Goal: Task Accomplishment & Management: Manage account settings

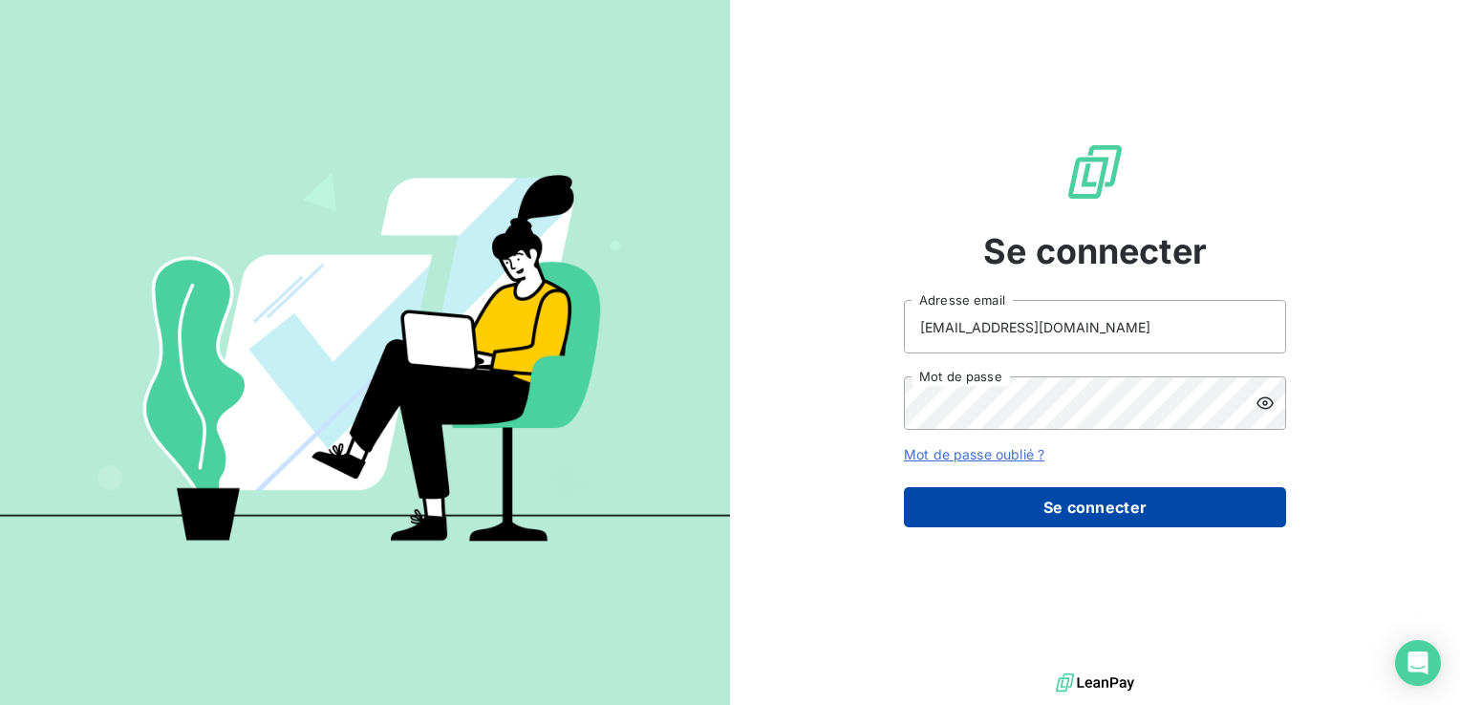
click at [1089, 499] on button "Se connecter" at bounding box center [1095, 507] width 382 height 40
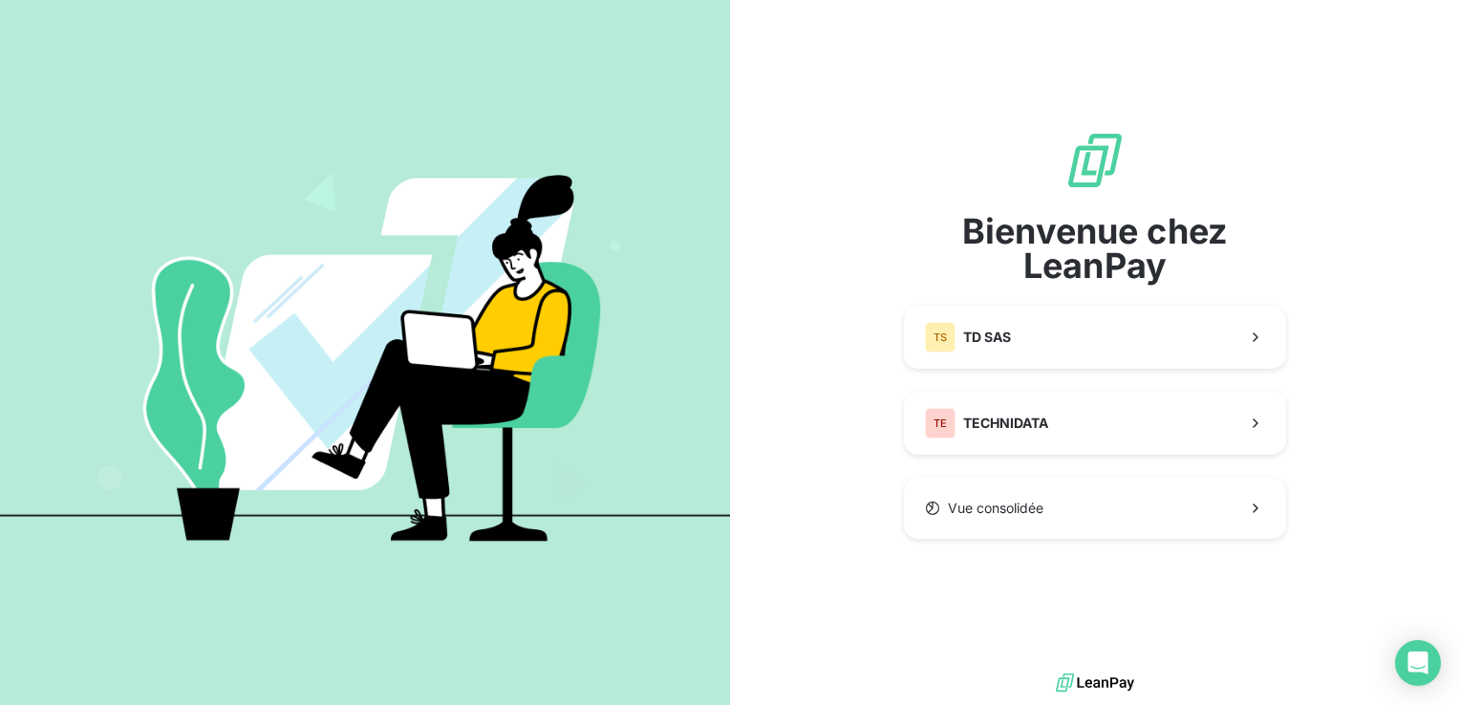
click at [1054, 459] on div "Bienvenue chez LeanPay TS TD SAS TE TECHNIDATA Vue consolidée" at bounding box center [1095, 334] width 382 height 409
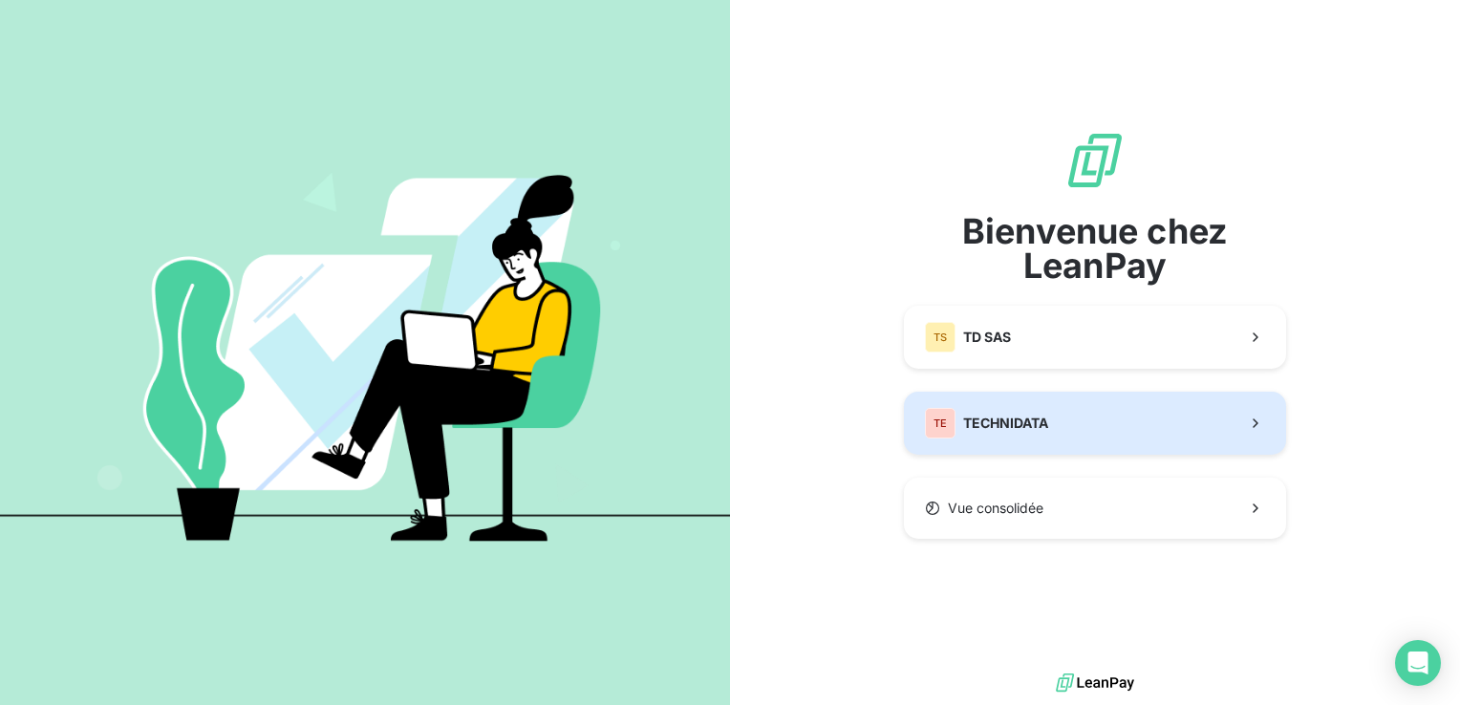
click at [1035, 431] on span "TECHNIDATA" at bounding box center [1005, 423] width 85 height 19
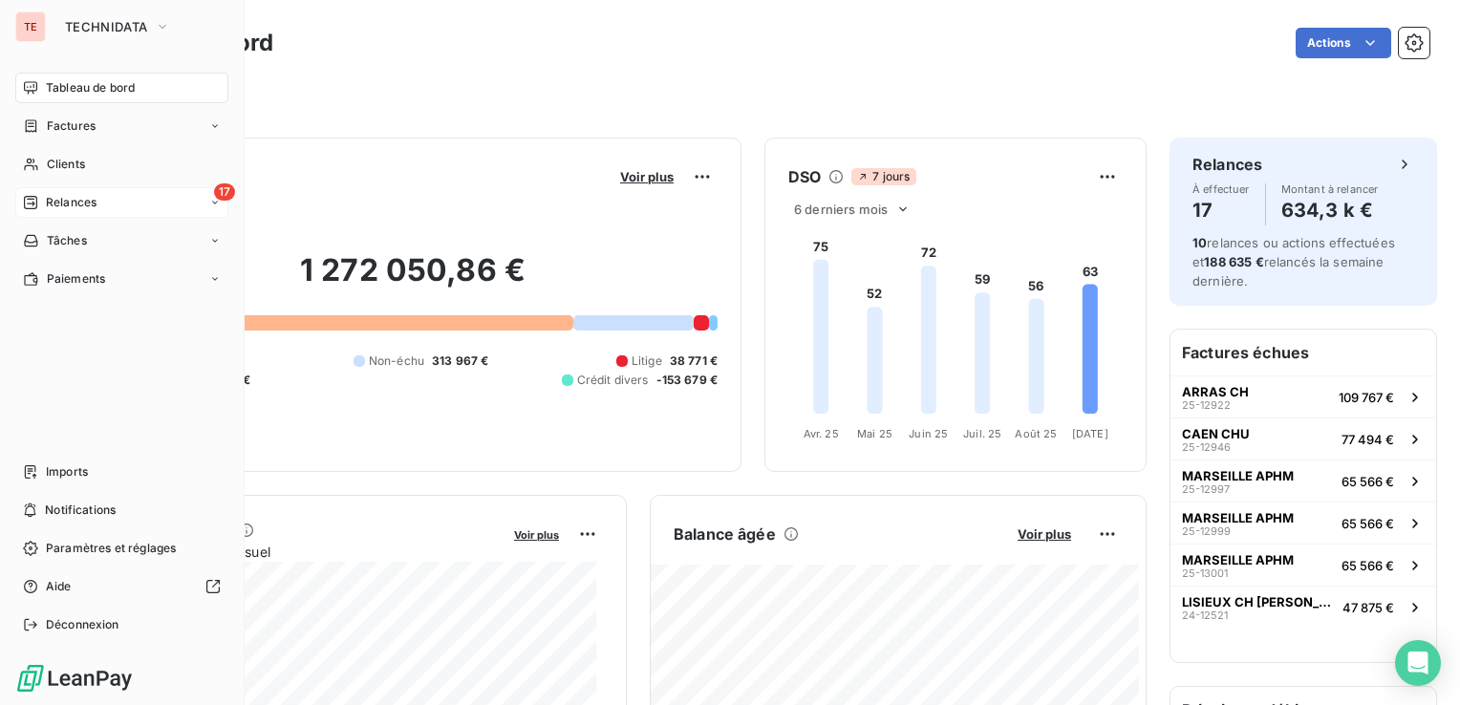
click at [96, 212] on div "17 Relances" at bounding box center [121, 202] width 213 height 31
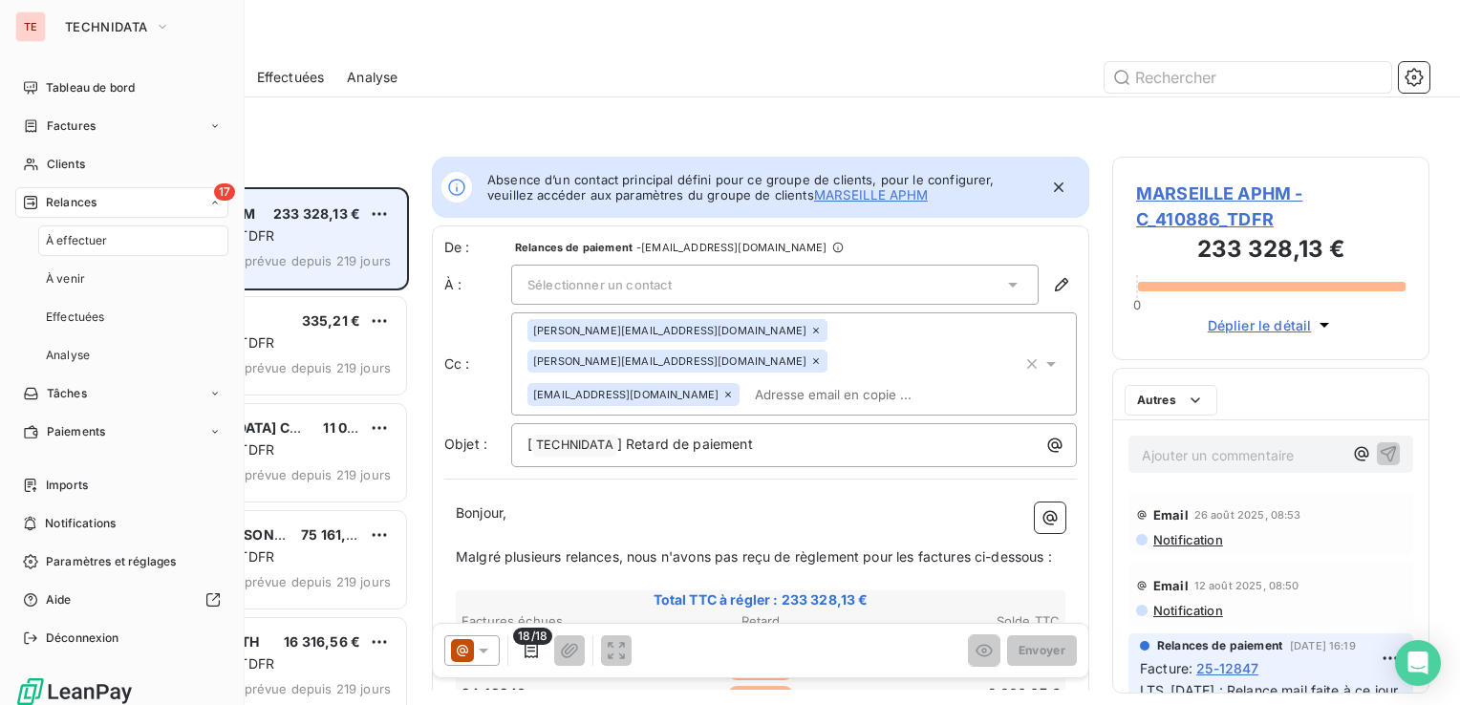
scroll to position [503, 302]
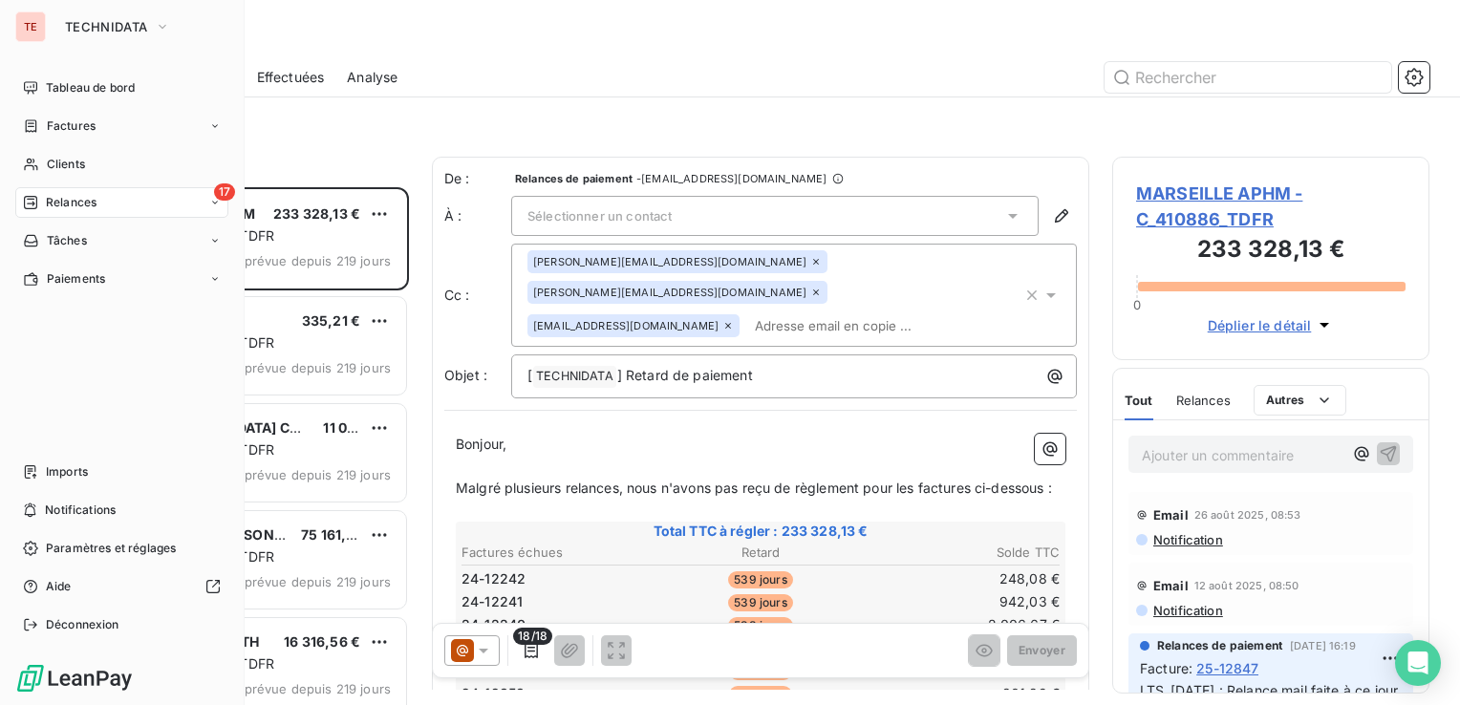
click at [72, 208] on span "Relances" at bounding box center [71, 202] width 51 height 17
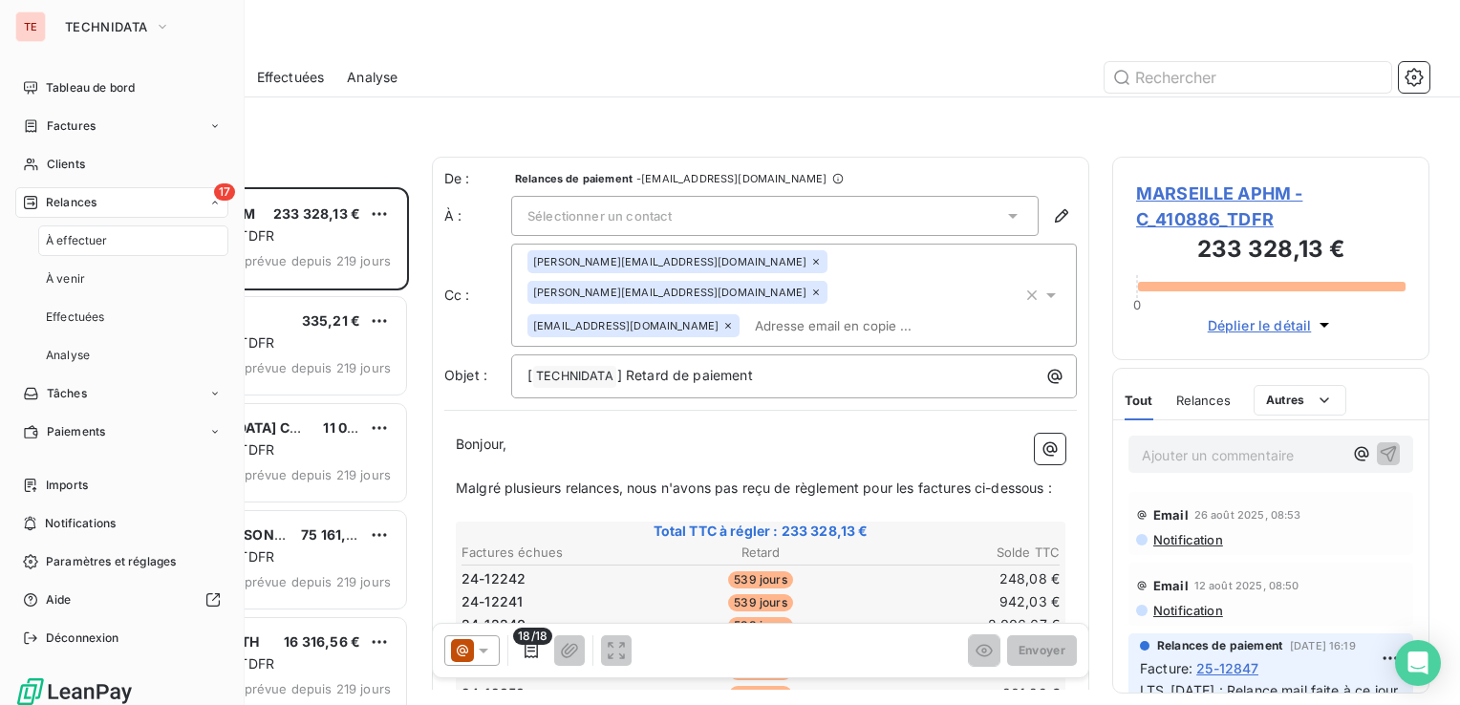
click at [72, 208] on span "Relances" at bounding box center [71, 202] width 51 height 17
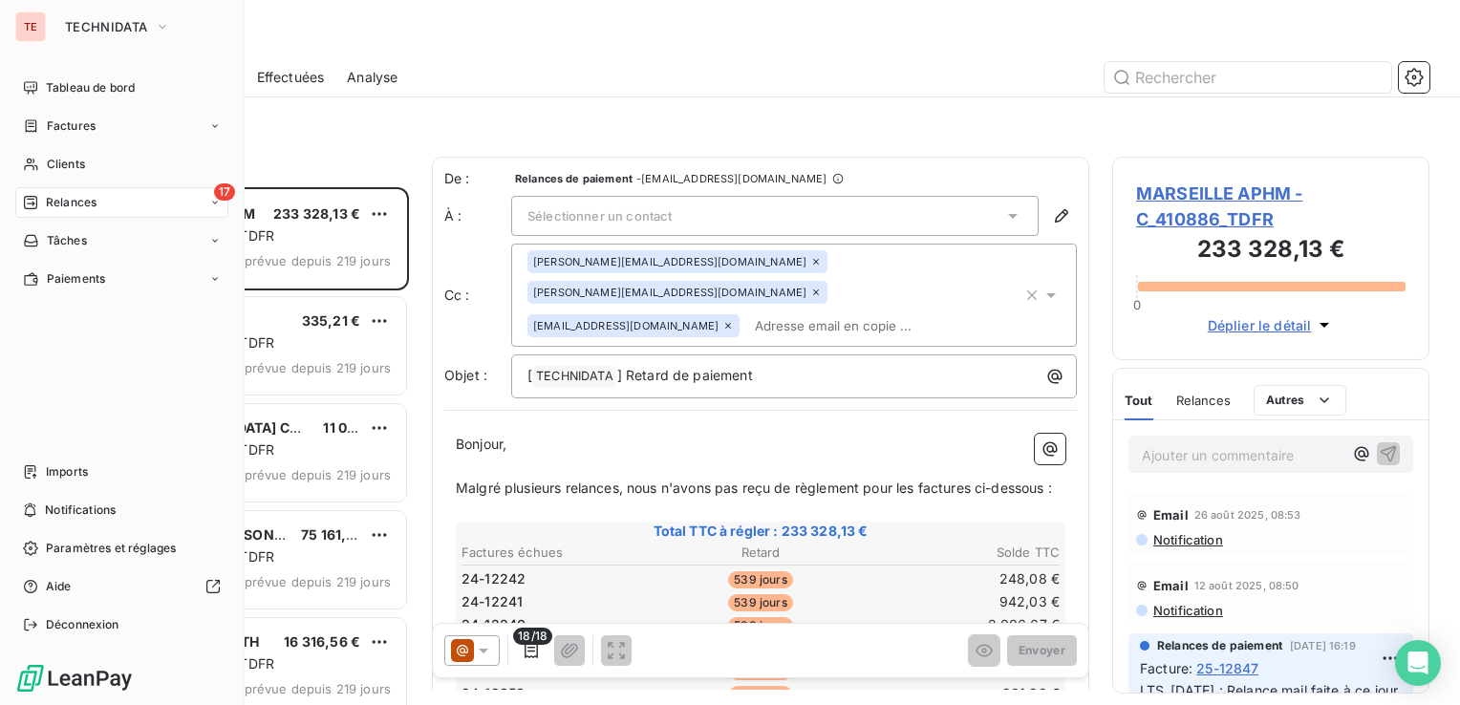
click at [76, 204] on span "Relances" at bounding box center [71, 202] width 51 height 17
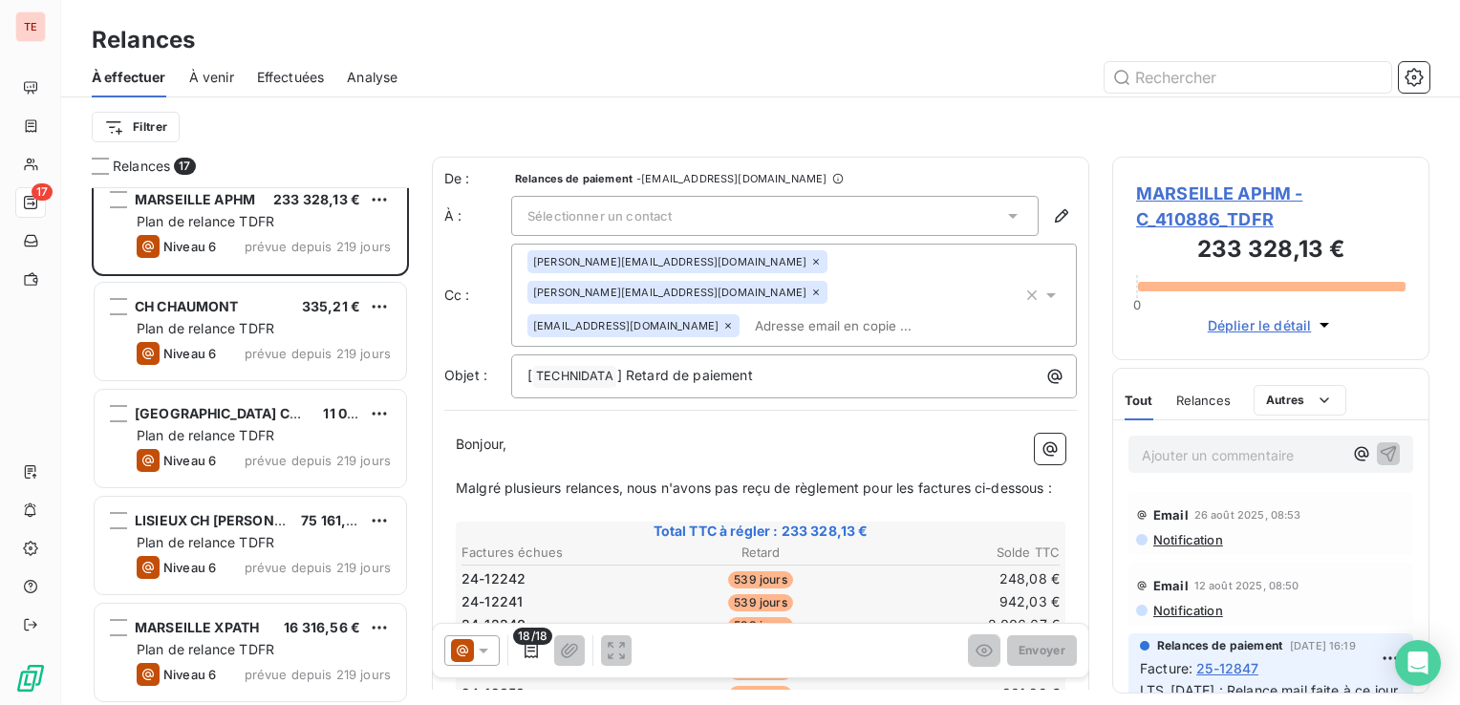
scroll to position [0, 0]
